Goal: Browse casually

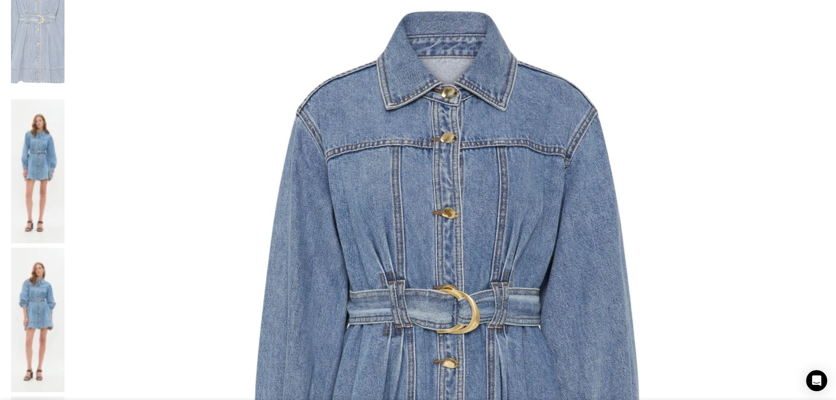
scroll to position [307, 0]
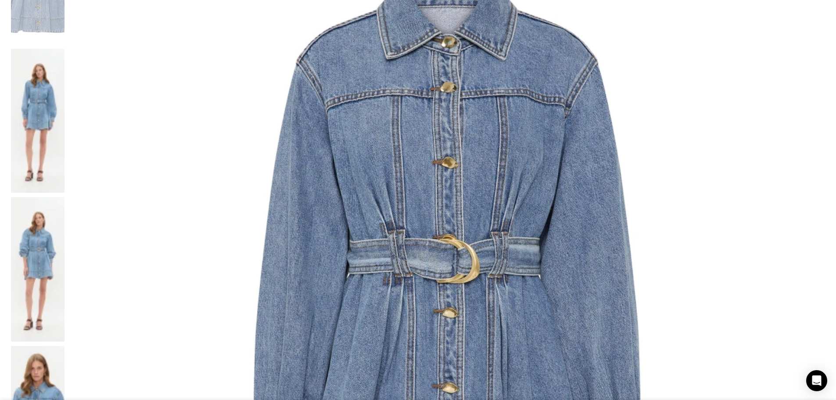
scroll to position [263, 0]
click at [343, 140] on img at bounding box center [447, 277] width 756 height 756
